Goal: Information Seeking & Learning: Learn about a topic

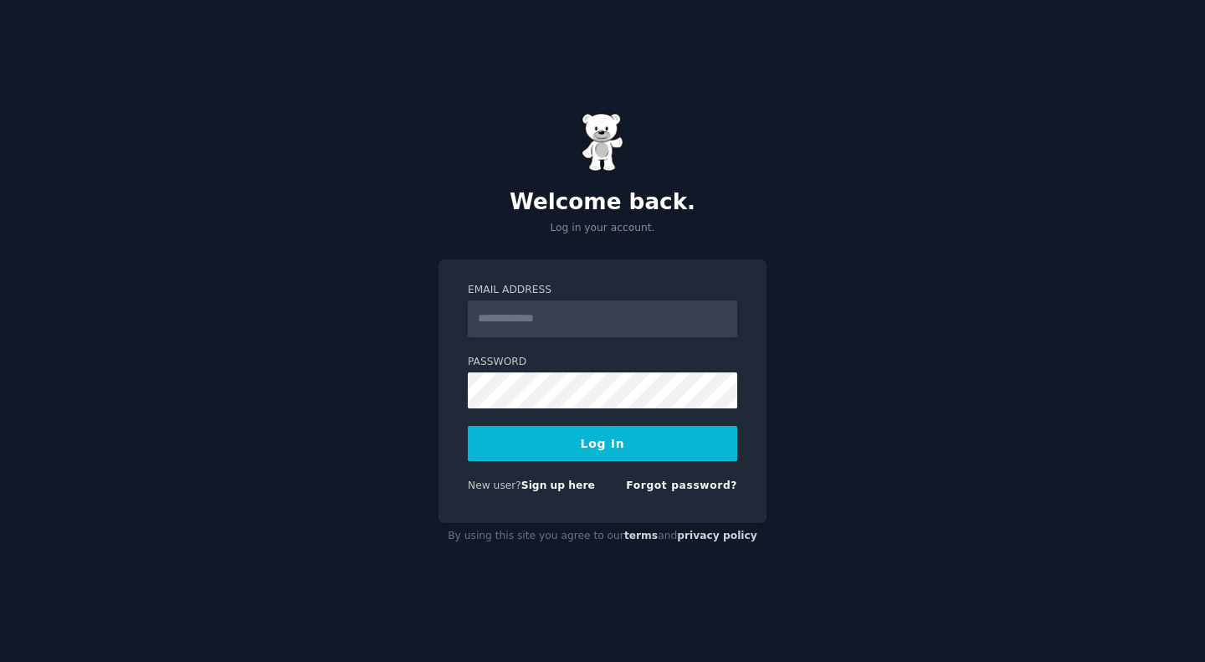
click at [550, 332] on input "Email Address" at bounding box center [602, 318] width 269 height 37
type input "**********"
click at [468, 426] on button "Log In" at bounding box center [602, 443] width 269 height 35
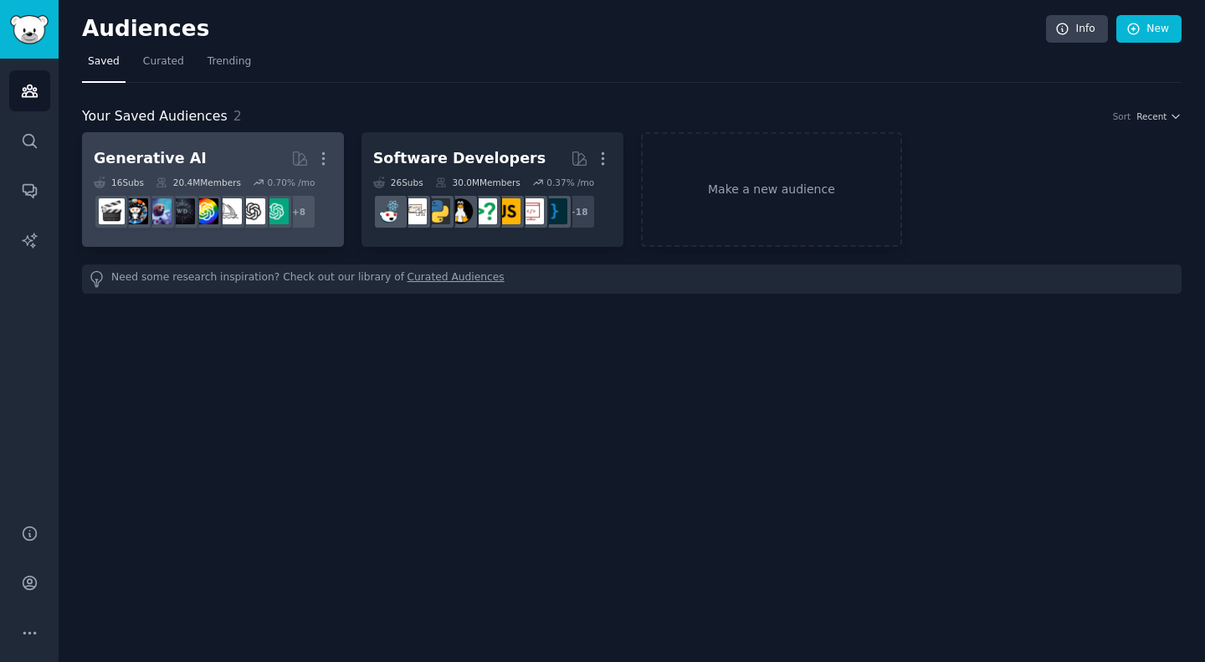
click at [145, 176] on div "16 Sub s 20.4M Members 0.70 % /mo" at bounding box center [213, 182] width 238 height 12
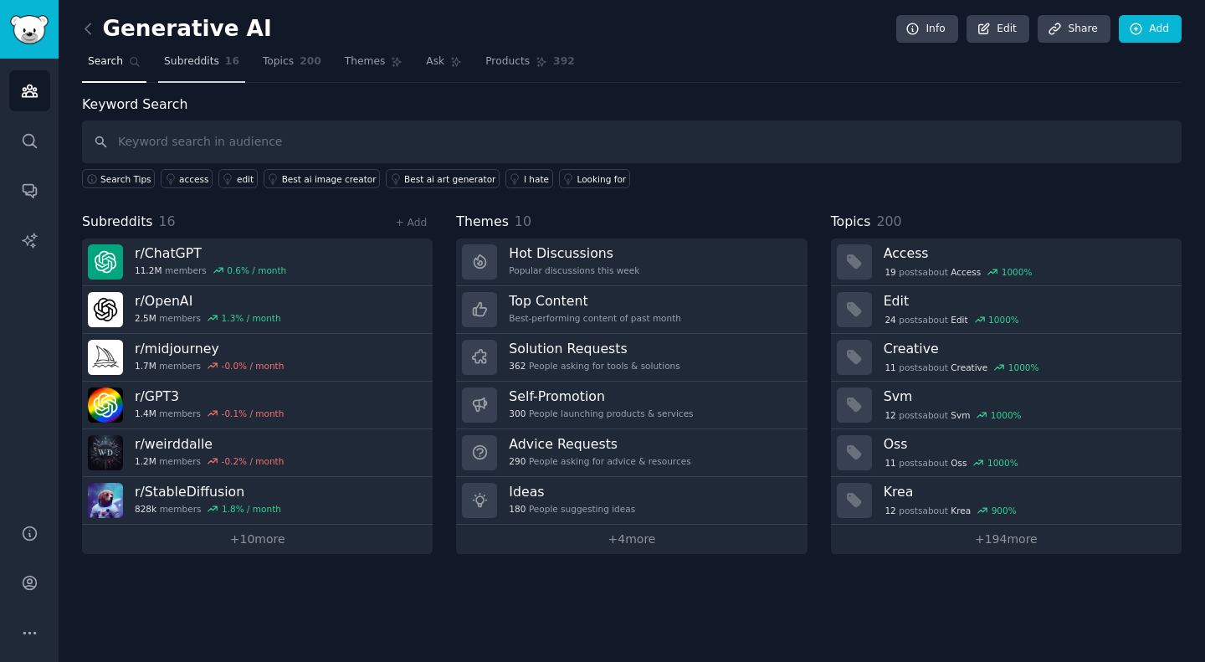
click at [176, 72] on link "Subreddits 16" at bounding box center [201, 66] width 87 height 34
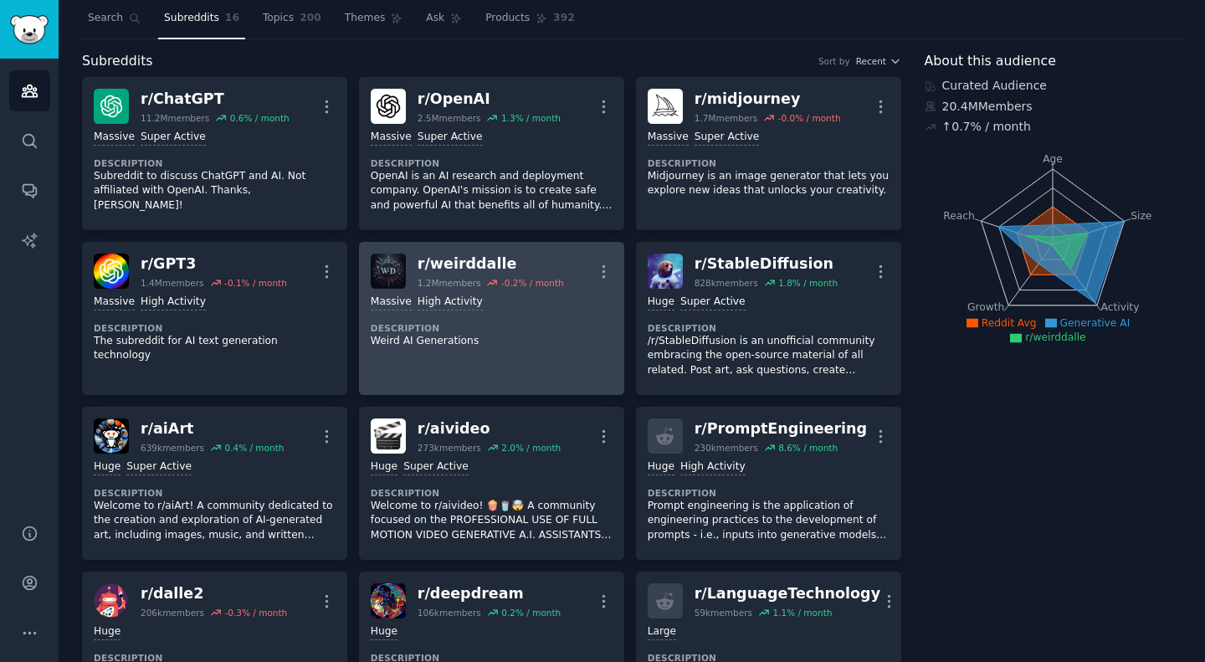
scroll to position [8, 0]
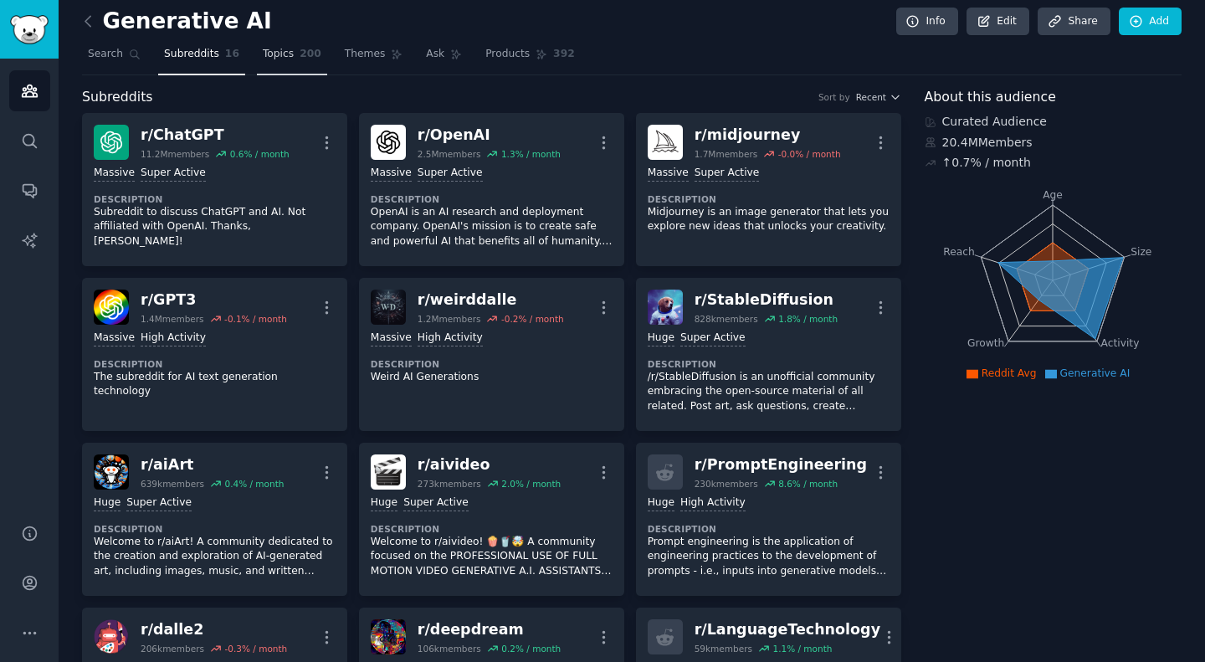
click at [273, 64] on link "Topics 200" at bounding box center [292, 58] width 70 height 34
